Goal: Information Seeking & Learning: Learn about a topic

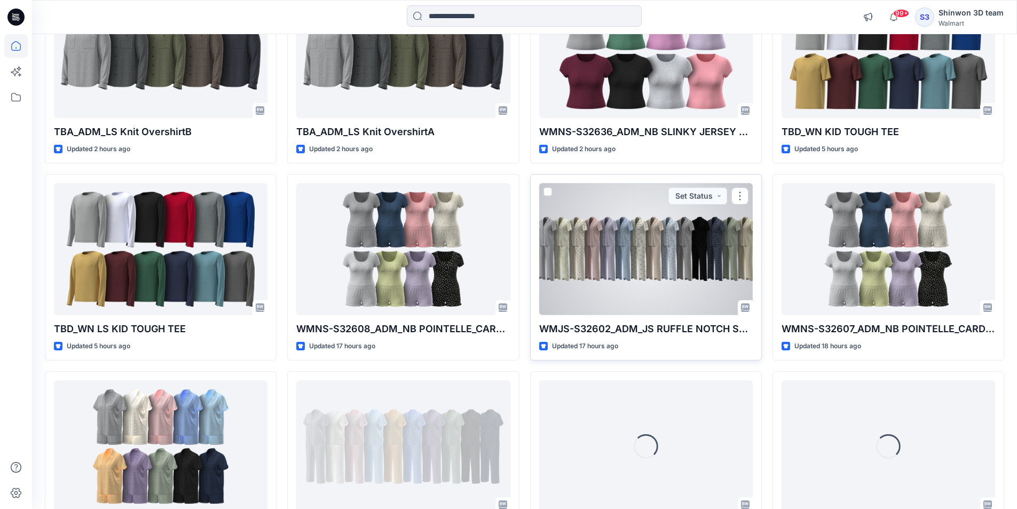
scroll to position [437, 0]
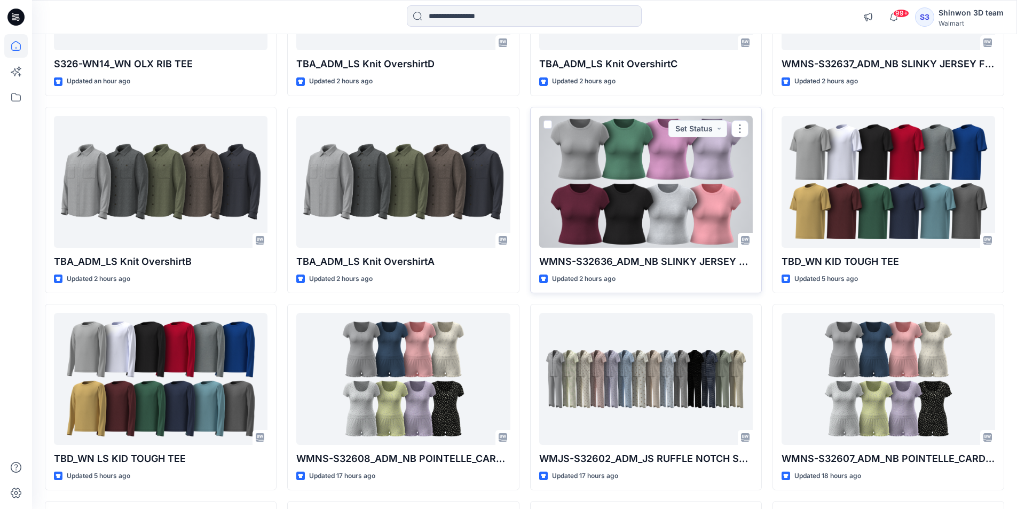
click at [691, 178] on div at bounding box center [646, 182] width 214 height 132
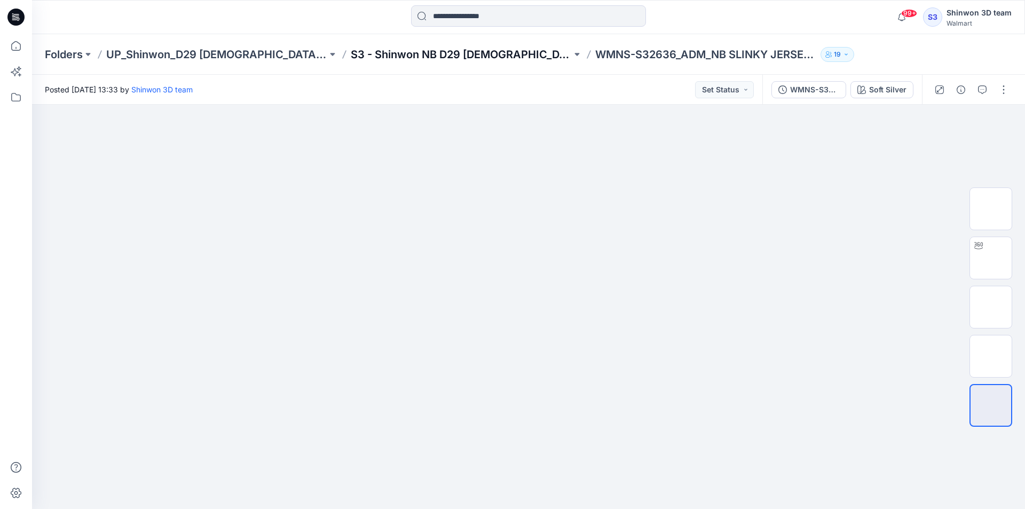
click at [363, 57] on p "S3 - Shinwon NB D29 [DEMOGRAPHIC_DATA] Sleepwear" at bounding box center [461, 54] width 221 height 15
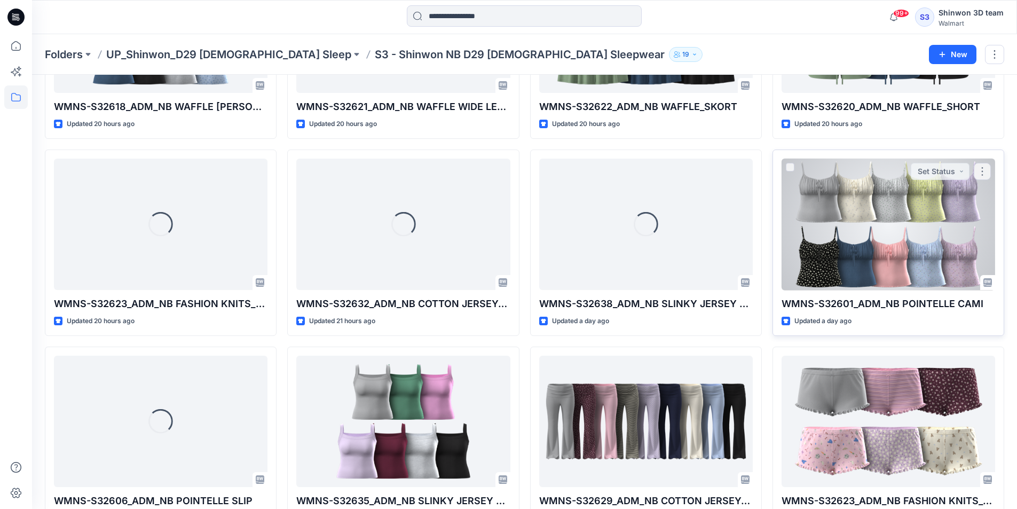
scroll to position [563, 0]
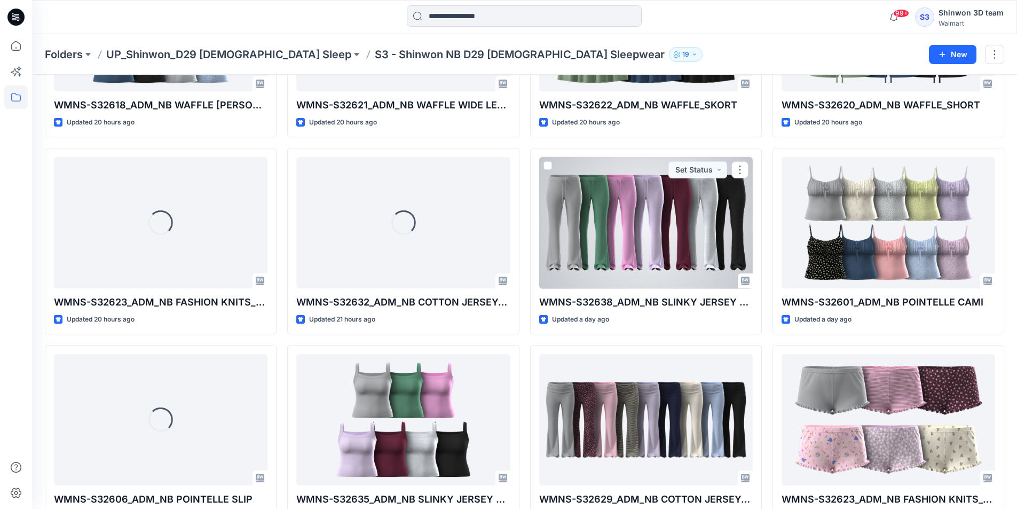
click at [668, 224] on div at bounding box center [646, 223] width 214 height 132
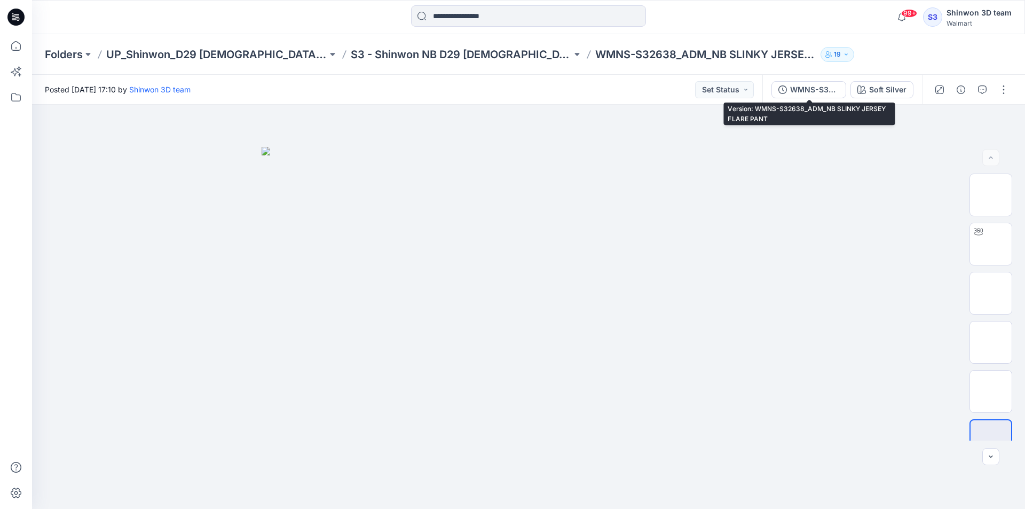
click at [823, 91] on div "WMNS-S32638_ADM_NB SLINKY JERSEY FLARE PANT" at bounding box center [814, 90] width 49 height 12
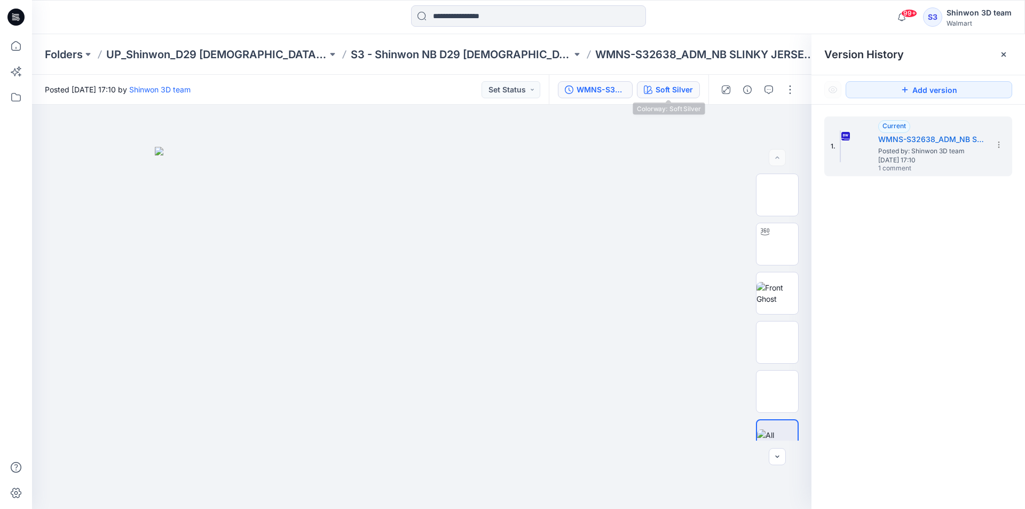
click at [689, 86] on div "Soft Silver" at bounding box center [674, 90] width 37 height 12
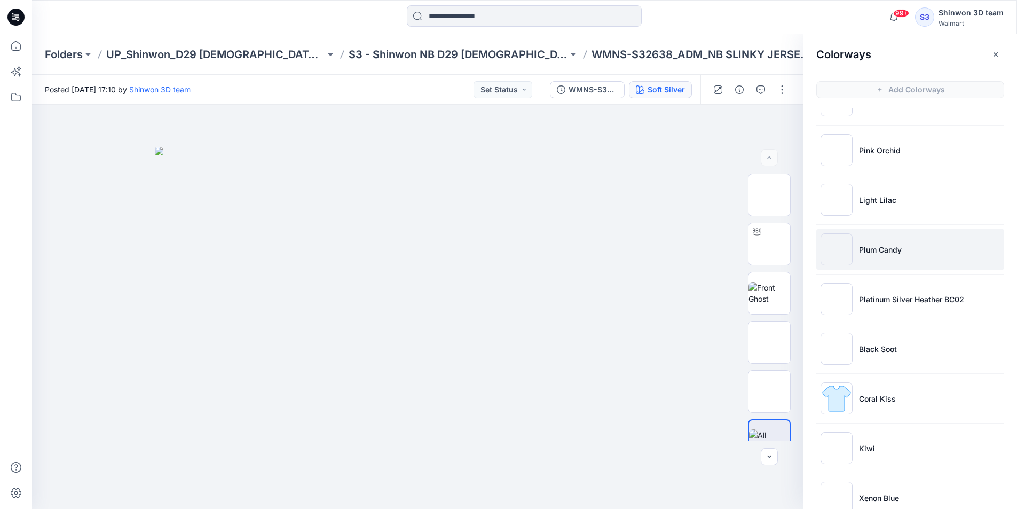
scroll to position [114, 0]
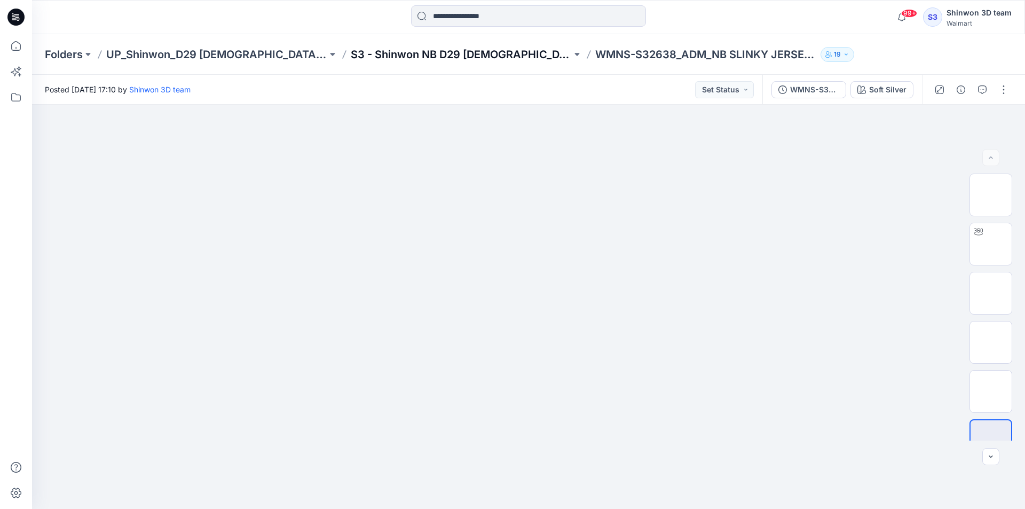
click at [467, 53] on p "S3 - Shinwon NB D29 [DEMOGRAPHIC_DATA] Sleepwear" at bounding box center [461, 54] width 221 height 15
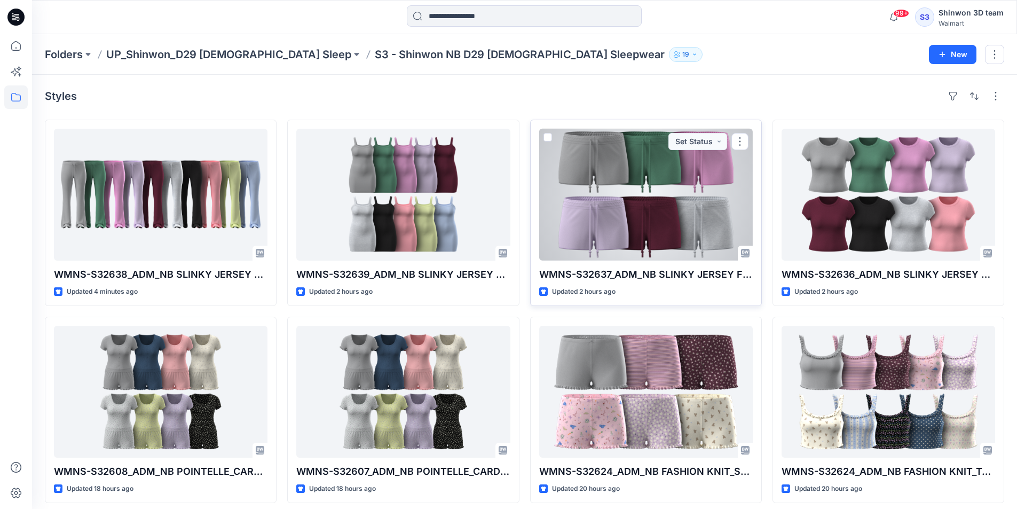
click at [713, 226] on div at bounding box center [646, 195] width 214 height 132
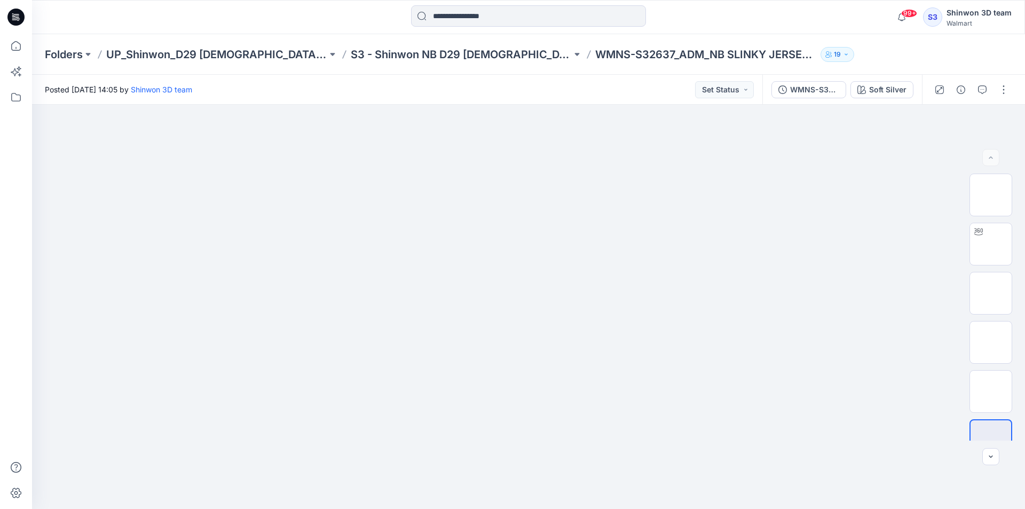
click at [867, 100] on div "WMNS-S32637_ADM_NB SLINKY JERSEY FITTED SHORT Soft Silver" at bounding box center [842, 90] width 160 height 30
click at [873, 94] on div "Soft Silver" at bounding box center [887, 90] width 37 height 12
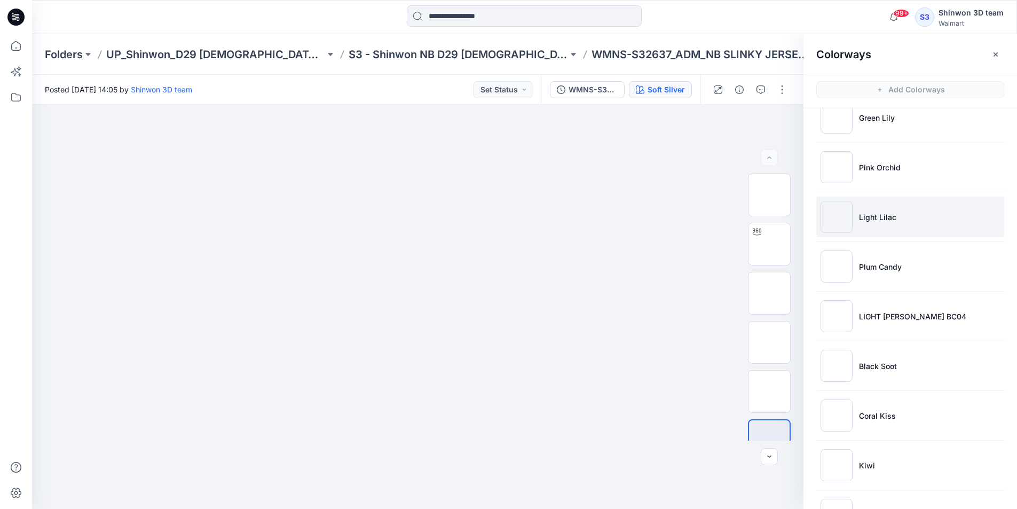
scroll to position [114, 0]
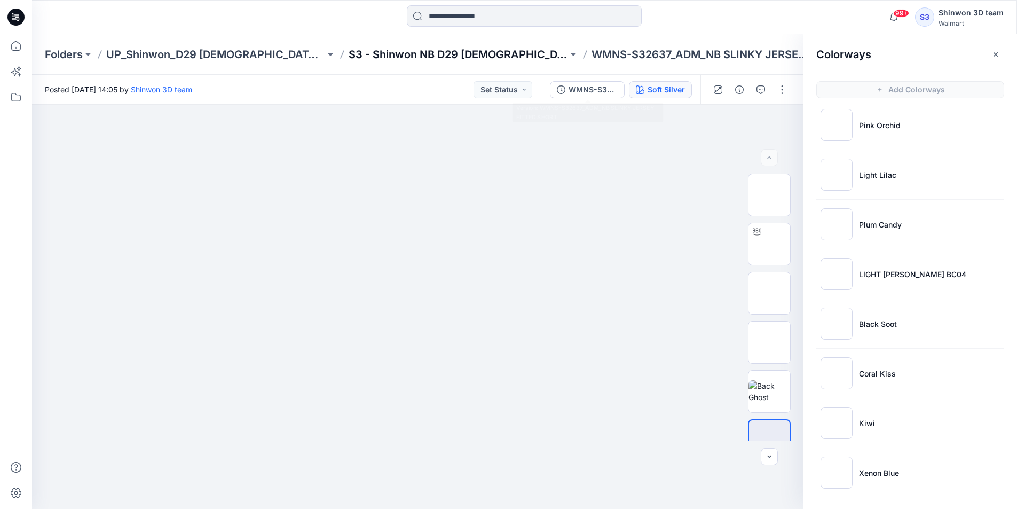
click at [434, 56] on p "S3 - Shinwon NB D29 [DEMOGRAPHIC_DATA] Sleepwear" at bounding box center [458, 54] width 219 height 15
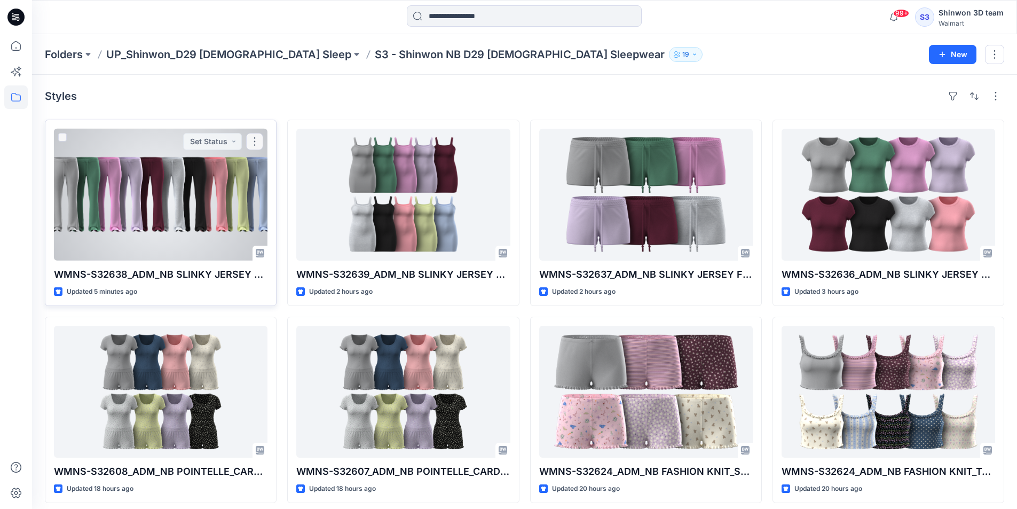
click at [228, 214] on div at bounding box center [161, 195] width 214 height 132
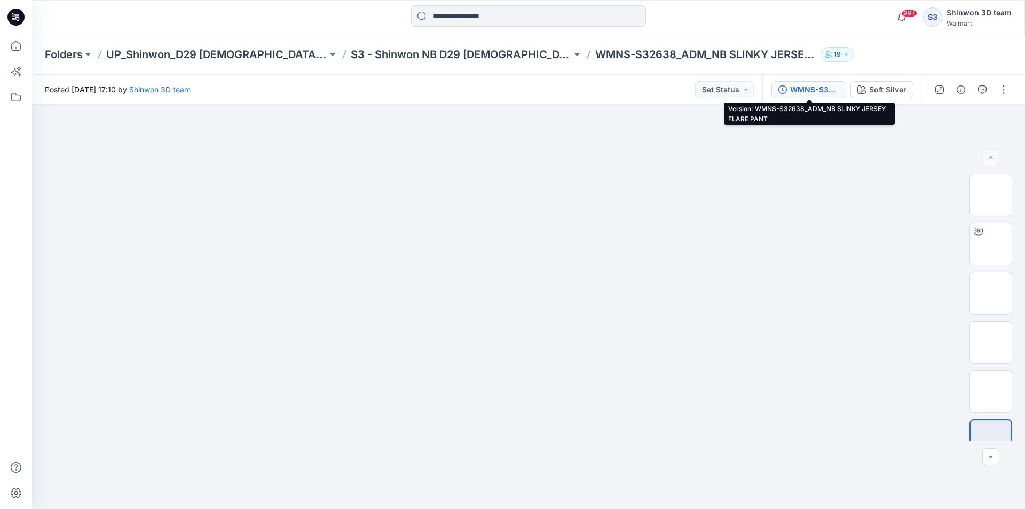
click at [811, 93] on div "WMNS-S32638_ADM_NB SLINKY JERSEY FLARE PANT" at bounding box center [814, 90] width 49 height 12
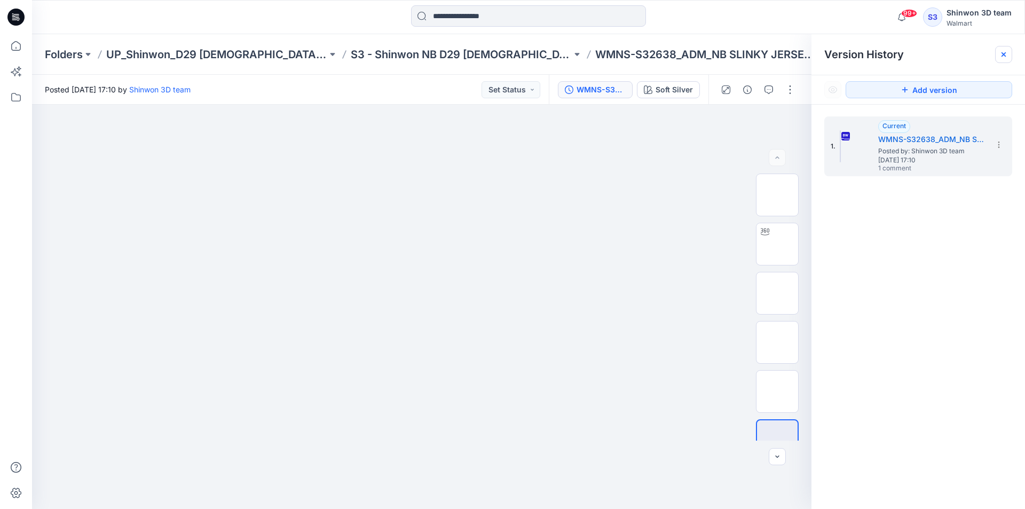
click at [1007, 51] on icon at bounding box center [1003, 54] width 9 height 9
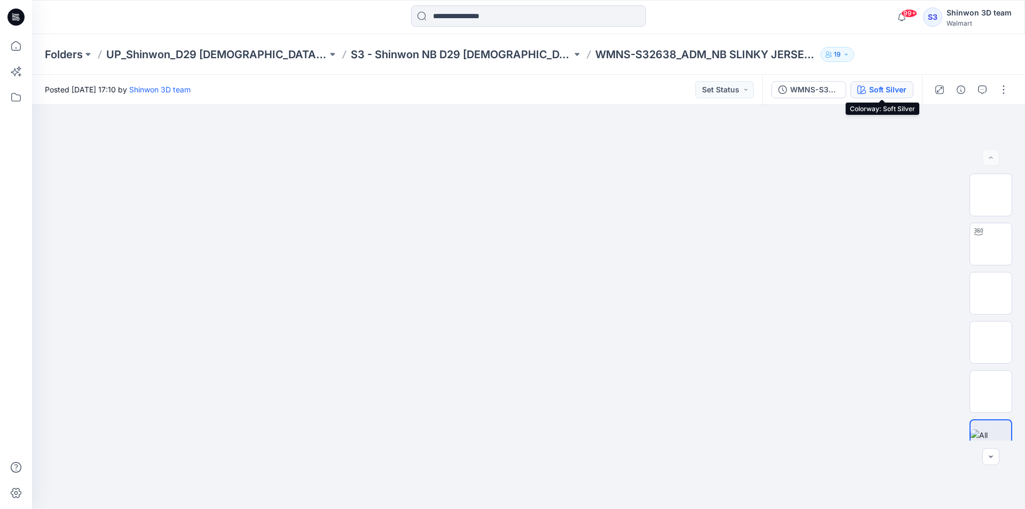
click at [874, 85] on div "Soft Silver" at bounding box center [887, 90] width 37 height 12
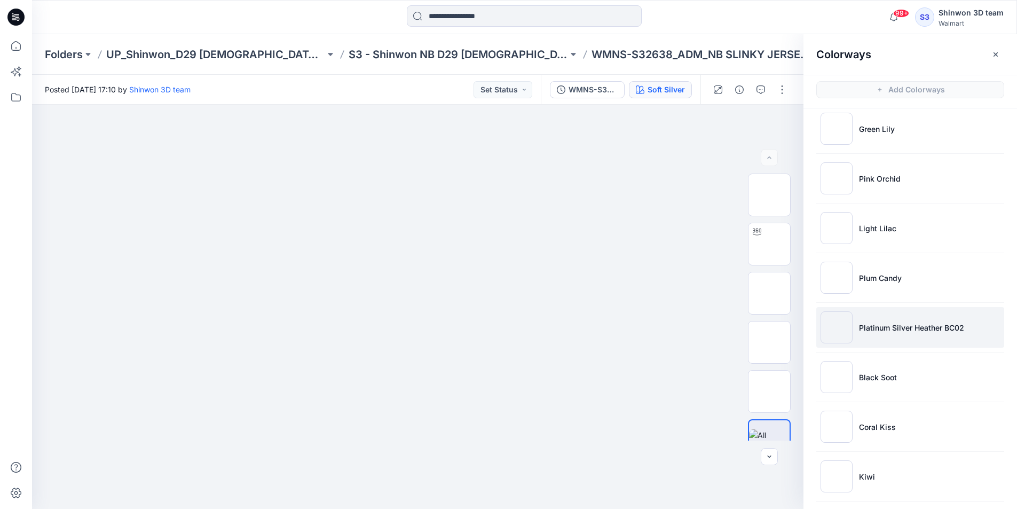
scroll to position [114, 0]
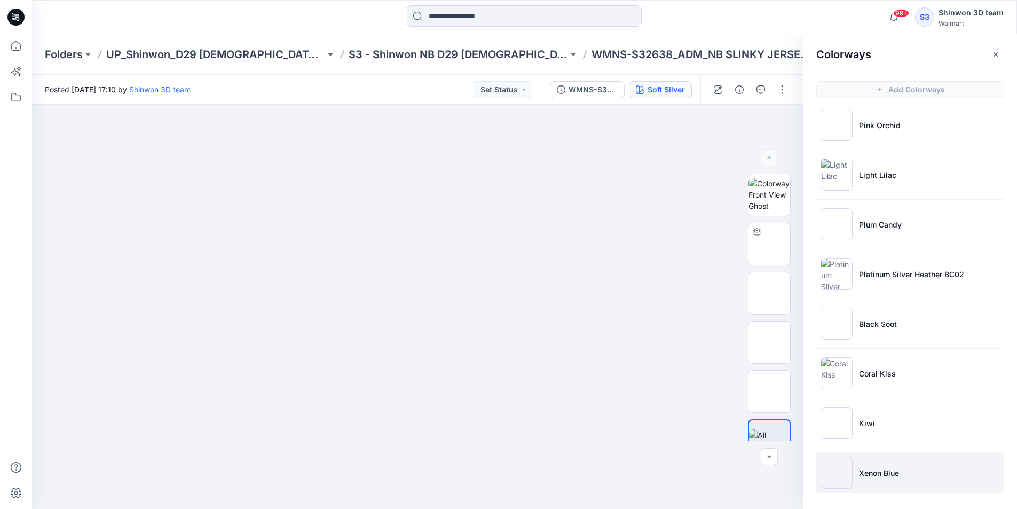
click at [866, 459] on li "Xenon Blue" at bounding box center [910, 472] width 188 height 41
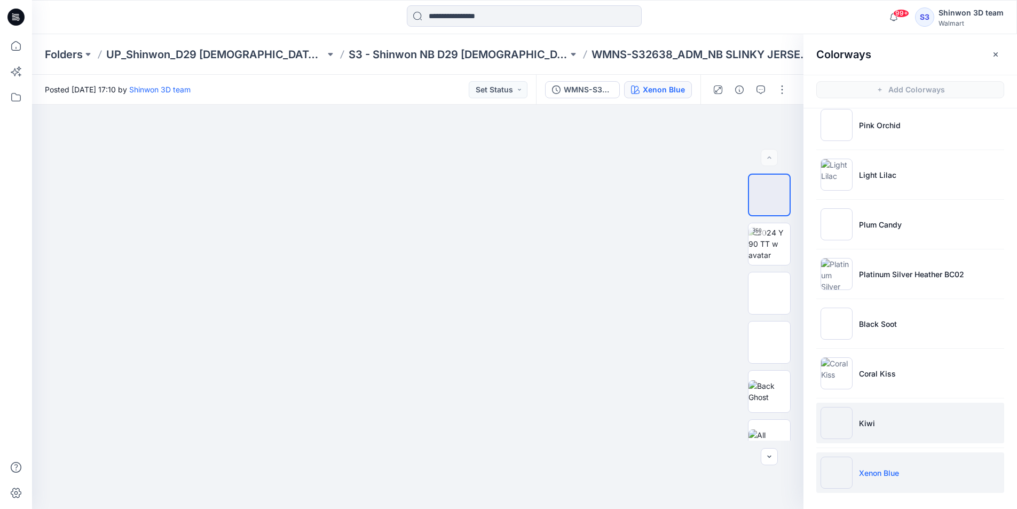
click at [878, 424] on li "Kiwi" at bounding box center [910, 423] width 188 height 41
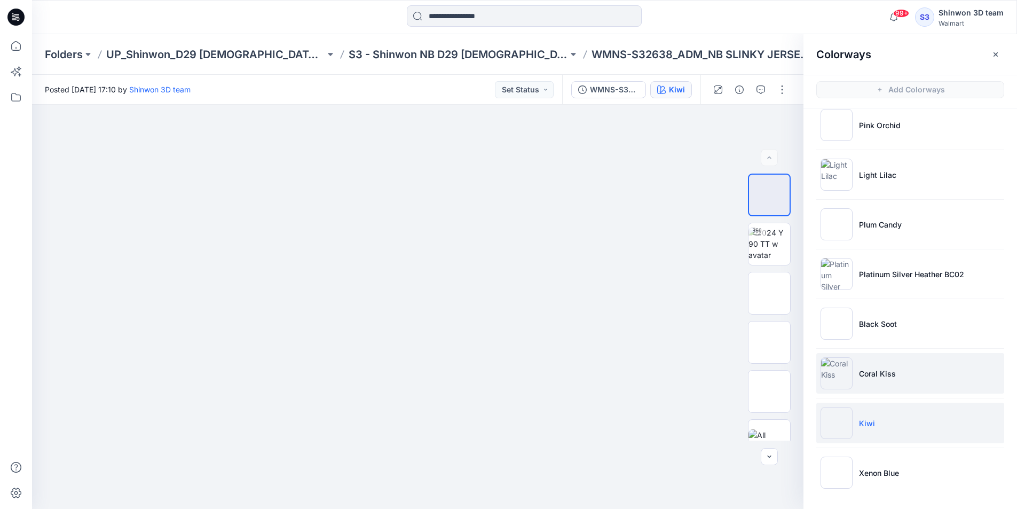
click at [901, 374] on li "Coral Kiss" at bounding box center [910, 373] width 188 height 41
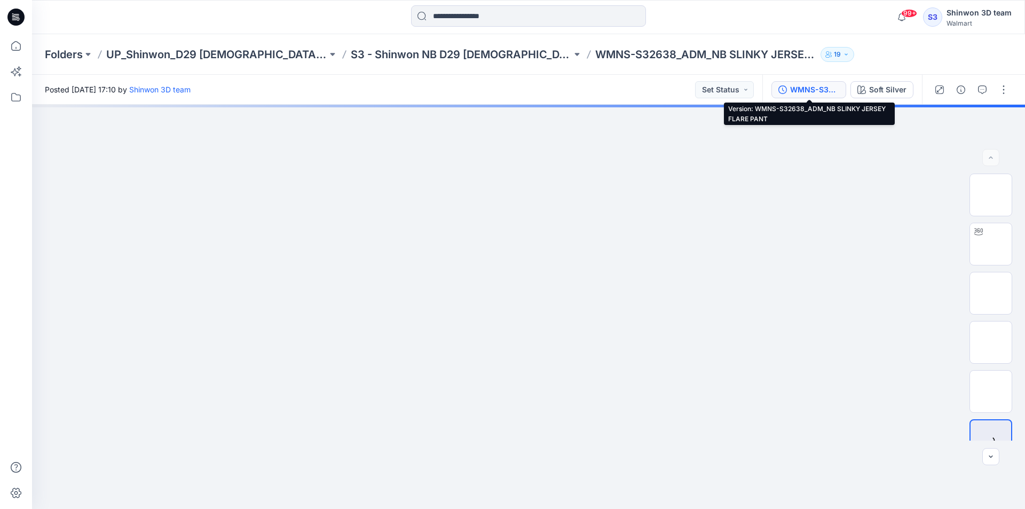
click at [828, 92] on div "WMNS-S32638_ADM_NB SLINKY JERSEY FLARE PANT" at bounding box center [814, 90] width 49 height 12
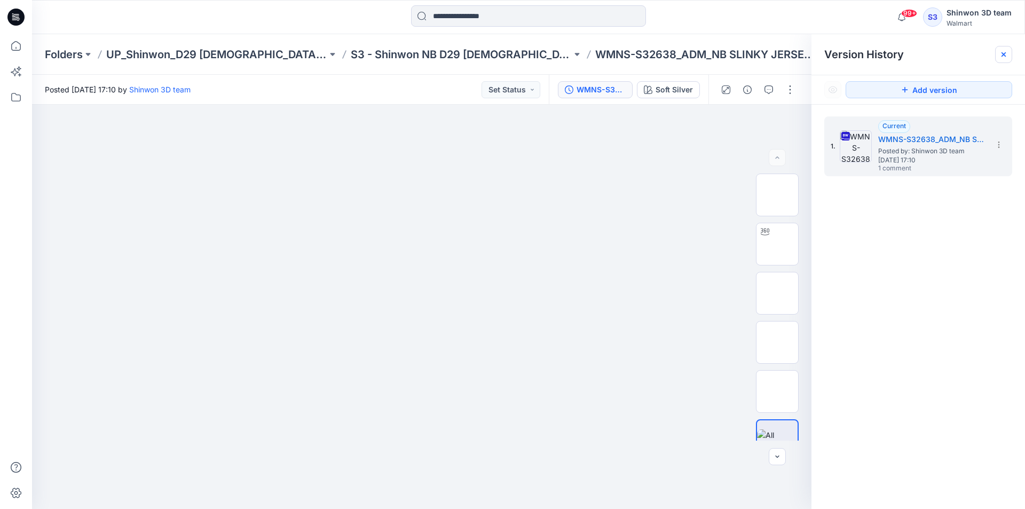
click at [1001, 55] on icon at bounding box center [1003, 54] width 9 height 9
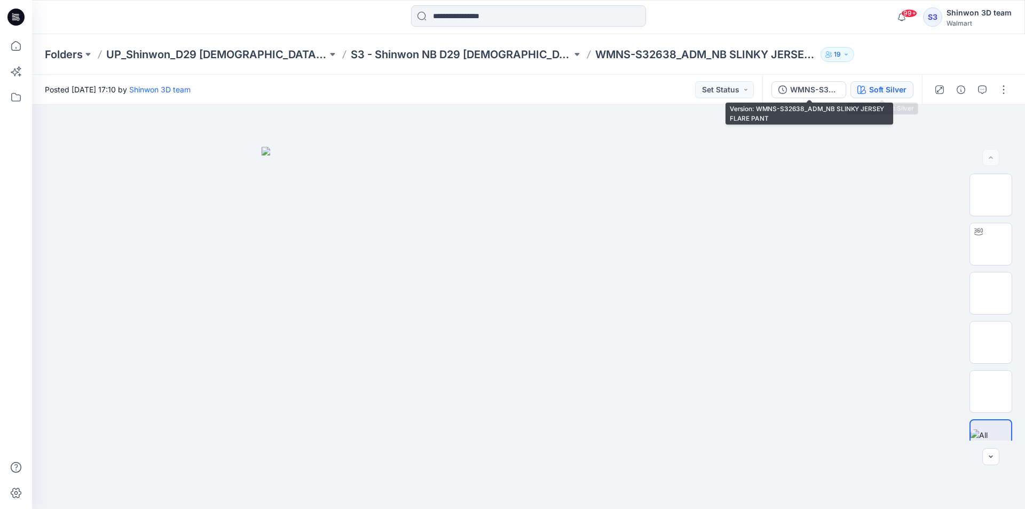
click at [883, 88] on div "Soft Silver" at bounding box center [887, 90] width 37 height 12
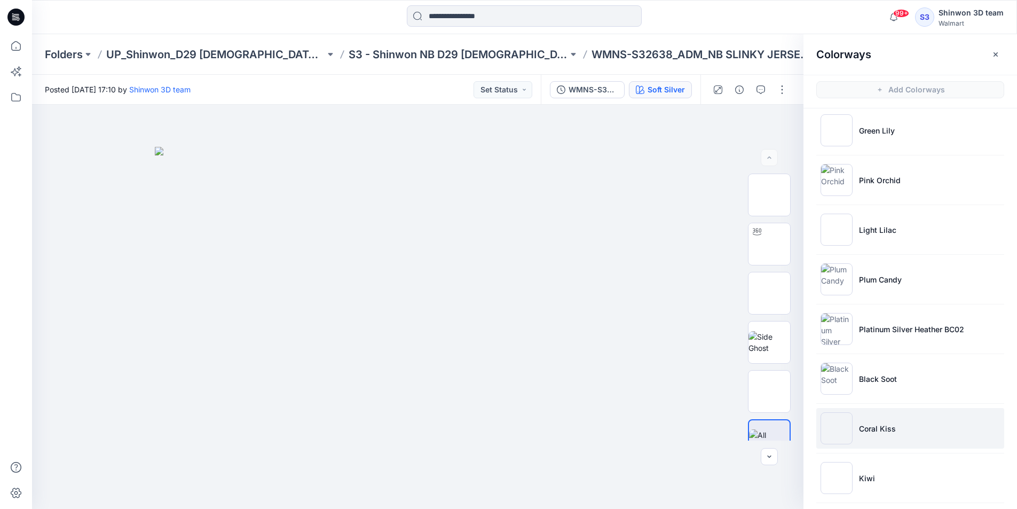
scroll to position [114, 0]
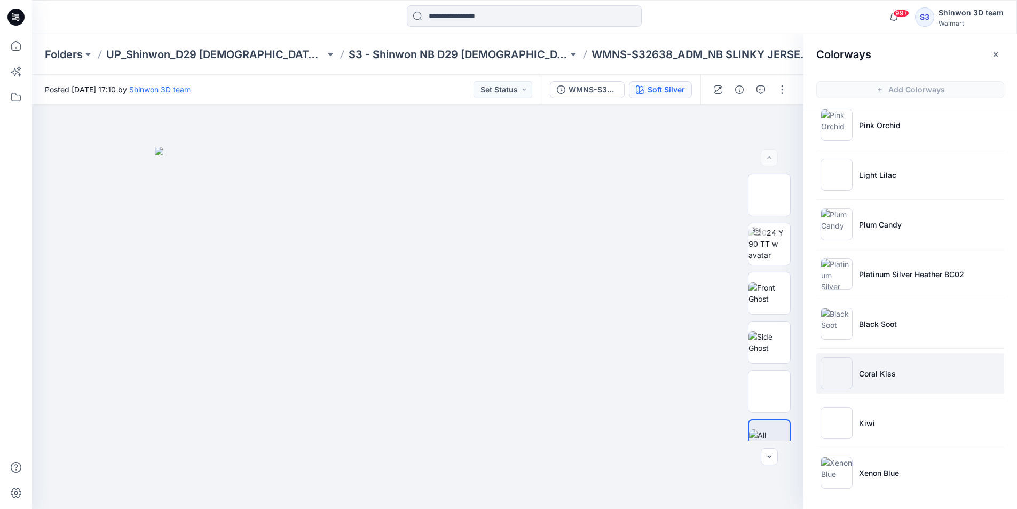
click at [913, 371] on li "Coral Kiss" at bounding box center [910, 373] width 188 height 41
click at [453, 53] on p "S3 - Shinwon NB D29 [DEMOGRAPHIC_DATA] Sleepwear" at bounding box center [458, 54] width 219 height 15
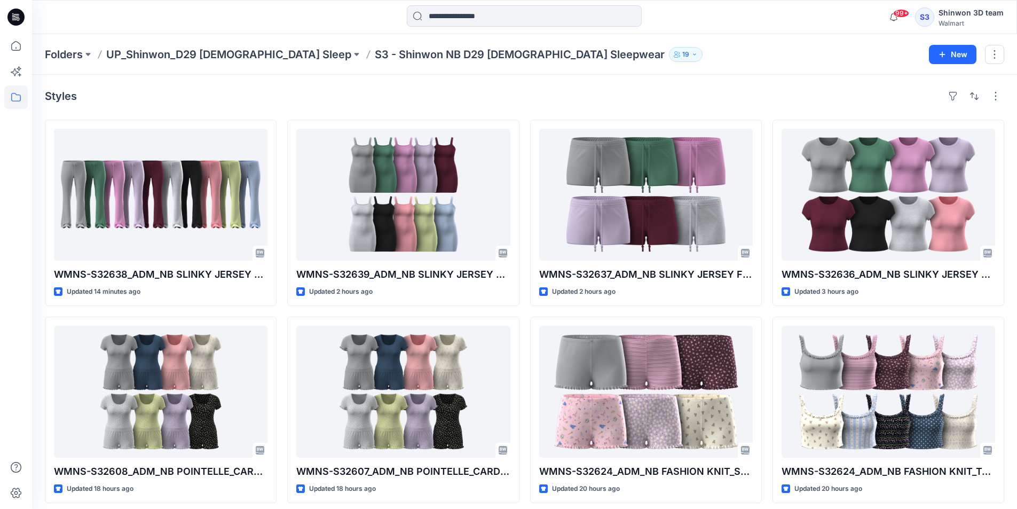
click at [856, 85] on div "Styles WMNS-S32638_ADM_NB SLINKY JERSEY FLARE PANT Updated 14 minutes ago WMNS-…" at bounding box center [524, 413] width 985 height 677
click at [221, 95] on div "Styles" at bounding box center [524, 96] width 959 height 17
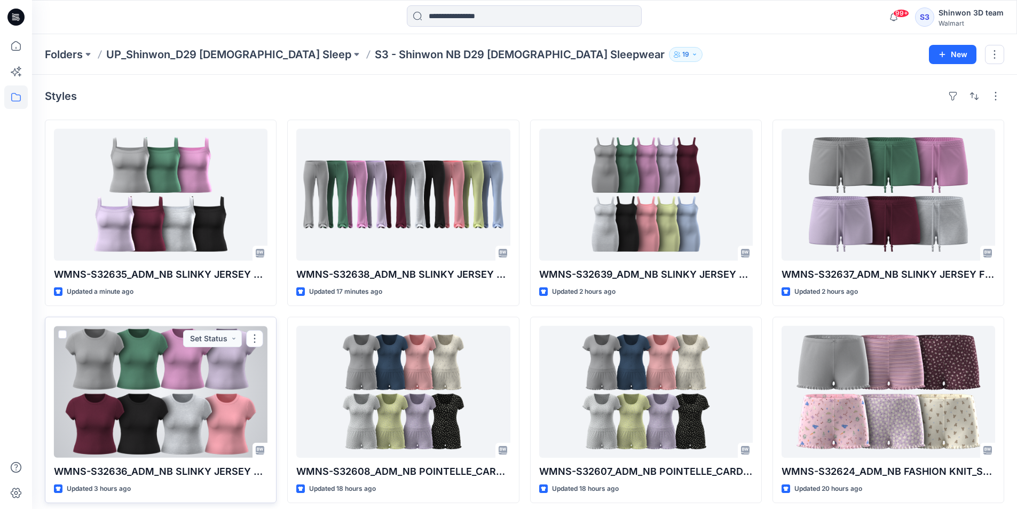
click at [117, 437] on div at bounding box center [161, 392] width 214 height 132
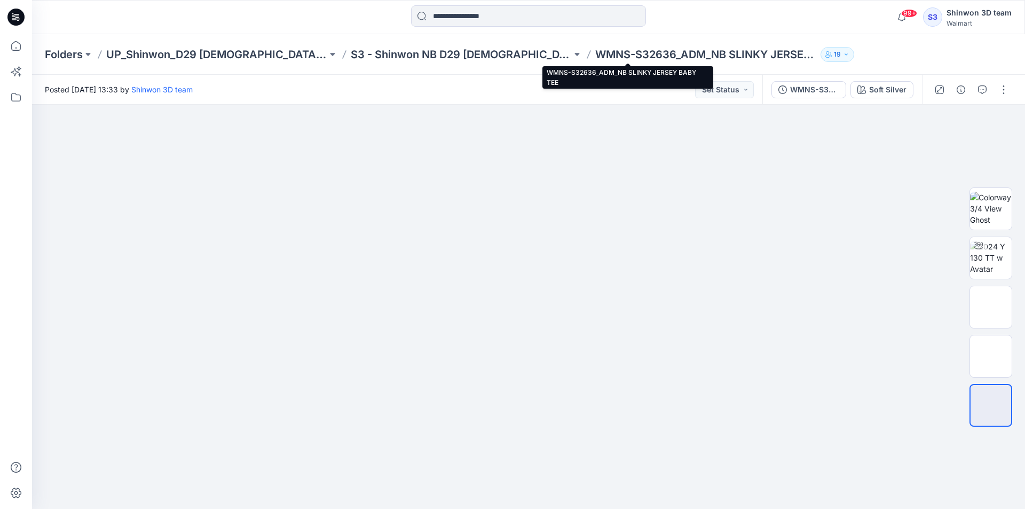
click at [595, 49] on p "WMNS-S32636_ADM_NB SLINKY JERSEY BABY TEE" at bounding box center [705, 54] width 221 height 15
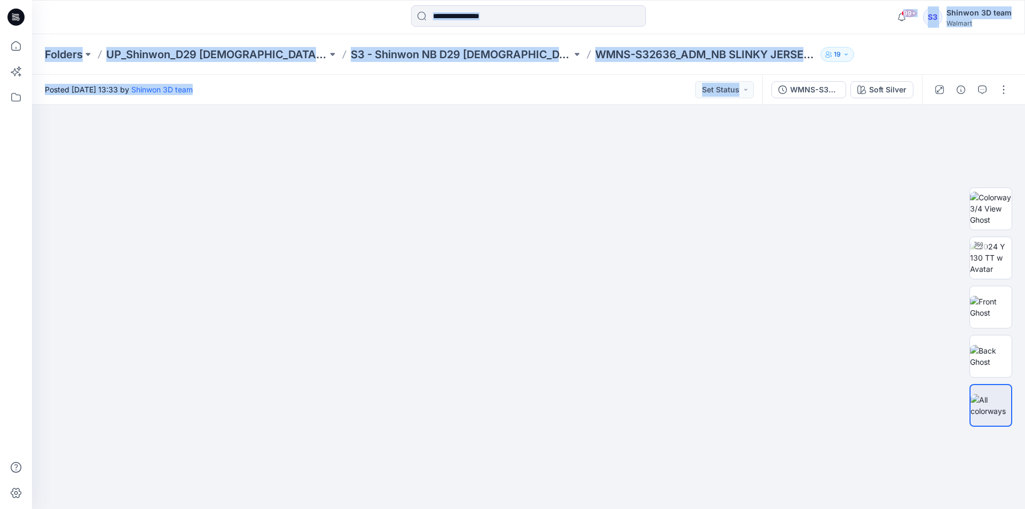
click at [595, 57] on p "WMNS-S32636_ADM_NB SLINKY JERSEY BABY TEE" at bounding box center [705, 54] width 221 height 15
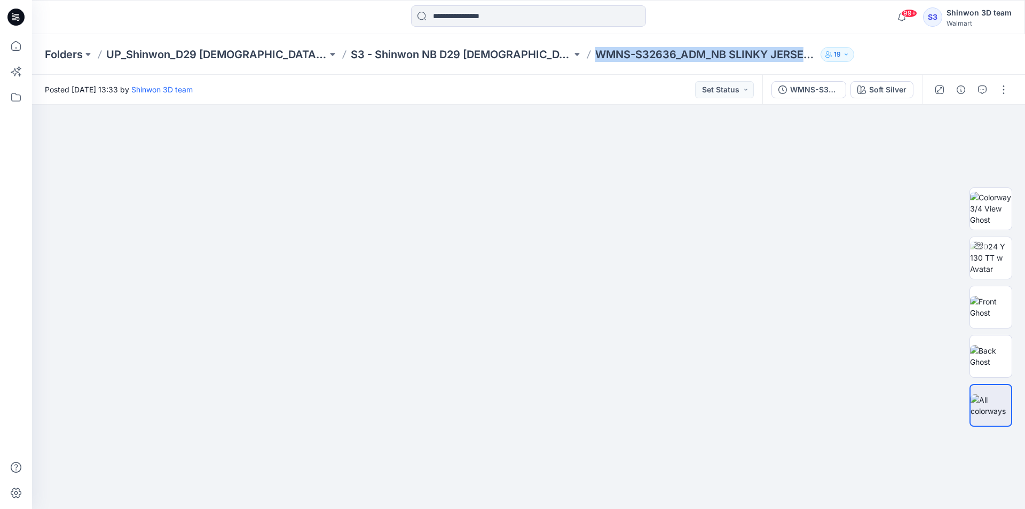
drag, startPoint x: 522, startPoint y: 55, endPoint x: 735, endPoint y: 44, distance: 213.3
click at [735, 44] on div "Folders UP_Shinwon_D29 [DEMOGRAPHIC_DATA] Sleep S3 - Shinwon NB D29 [DEMOGRAPHI…" at bounding box center [528, 54] width 993 height 41
click at [357, 52] on p "S3 - Shinwon NB D29 [DEMOGRAPHIC_DATA] Sleepwear" at bounding box center [461, 54] width 221 height 15
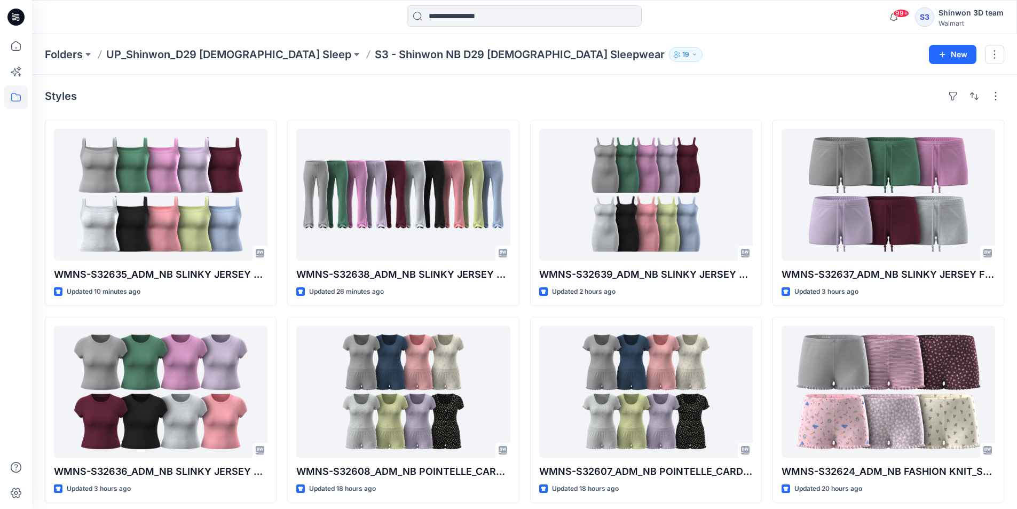
click at [745, 89] on div "Styles" at bounding box center [524, 96] width 959 height 17
drag, startPoint x: 2511, startPoint y: 216, endPoint x: 837, endPoint y: 72, distance: 1680.3
click at [837, 72] on div "Folders UP_Shinwon_D29 [DEMOGRAPHIC_DATA] Sleep S3 - Shinwon NB D29 [DEMOGRAPHI…" at bounding box center [524, 54] width 985 height 41
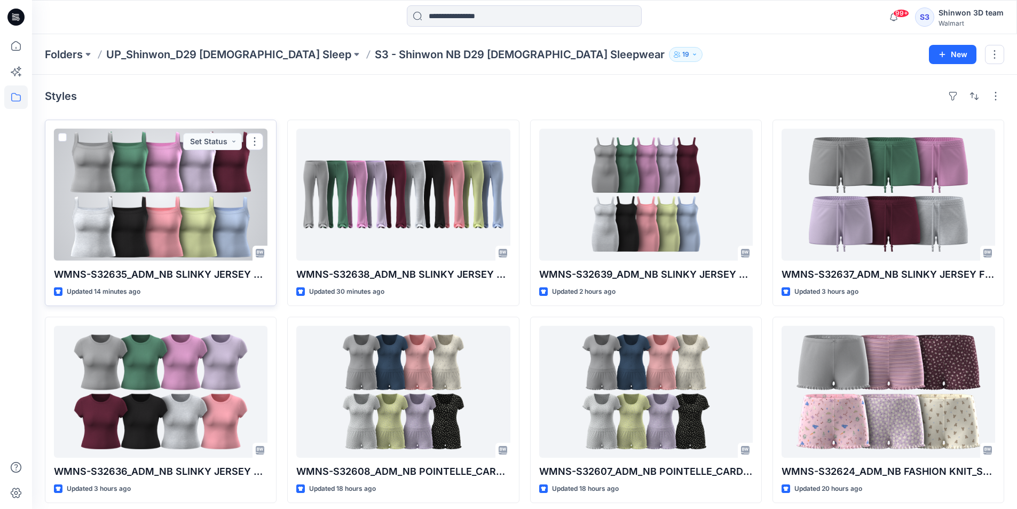
click at [204, 199] on div at bounding box center [161, 195] width 214 height 132
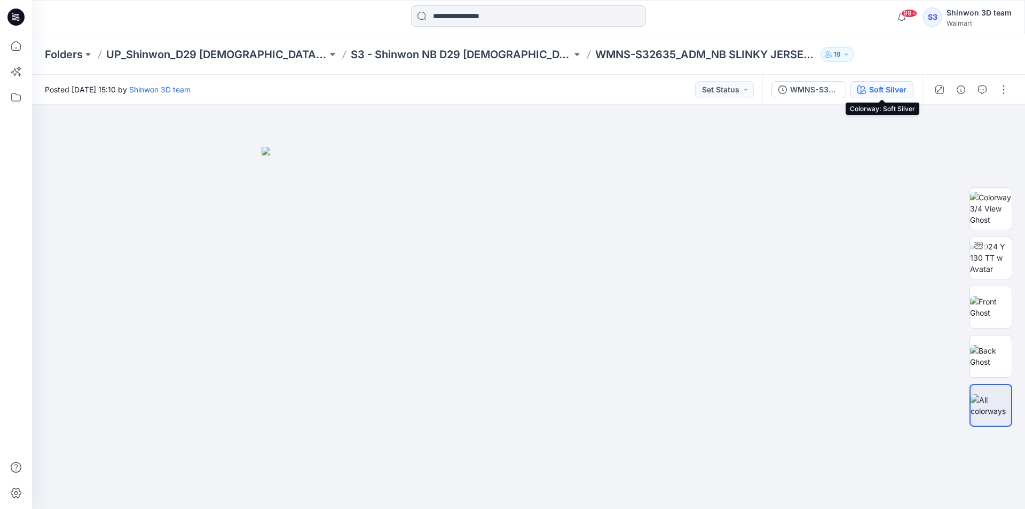
click at [882, 81] on button "Soft Silver" at bounding box center [881, 89] width 63 height 17
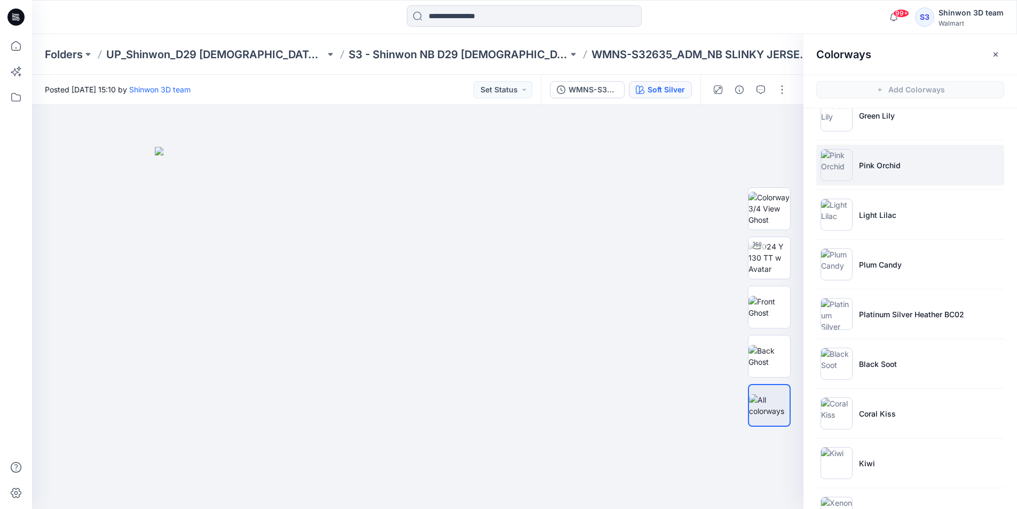
scroll to position [114, 0]
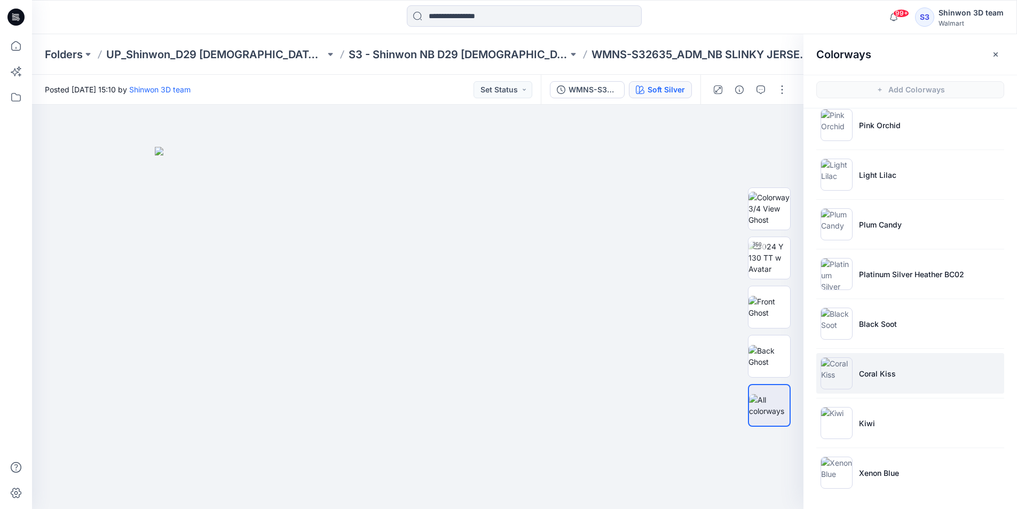
click at [841, 387] on img at bounding box center [837, 373] width 32 height 32
click at [438, 52] on p "S3 - Shinwon NB D29 [DEMOGRAPHIC_DATA] Sleepwear" at bounding box center [458, 54] width 219 height 15
